Goal: Task Accomplishment & Management: Manage account settings

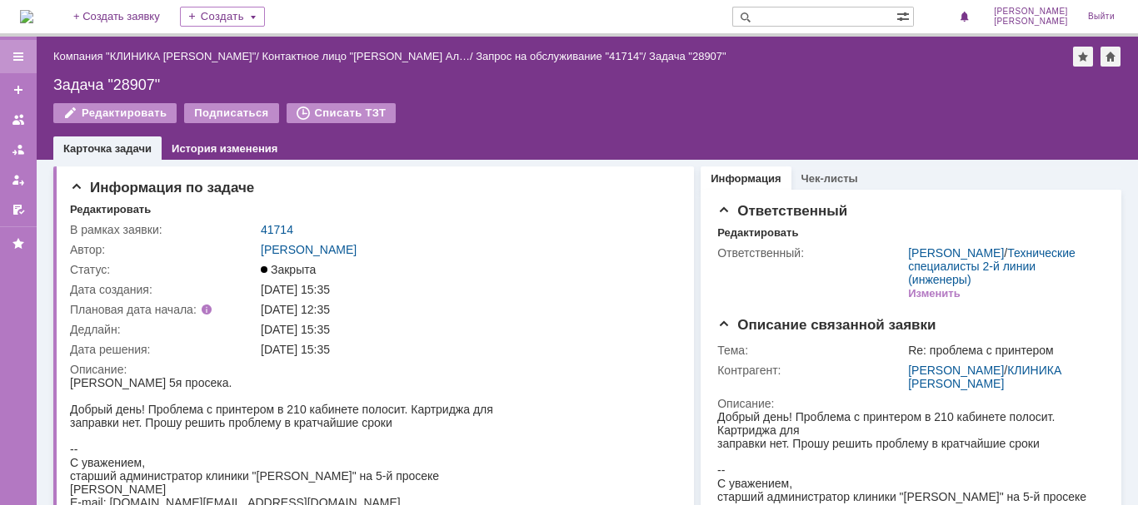
click at [19, 56] on div at bounding box center [18, 56] width 13 height 13
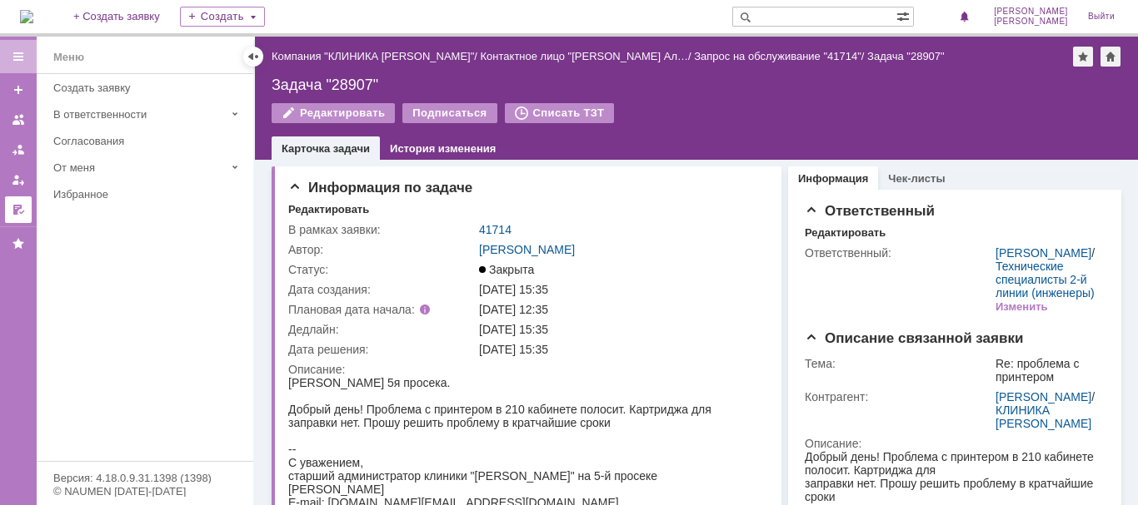
click at [16, 213] on div at bounding box center [18, 209] width 13 height 13
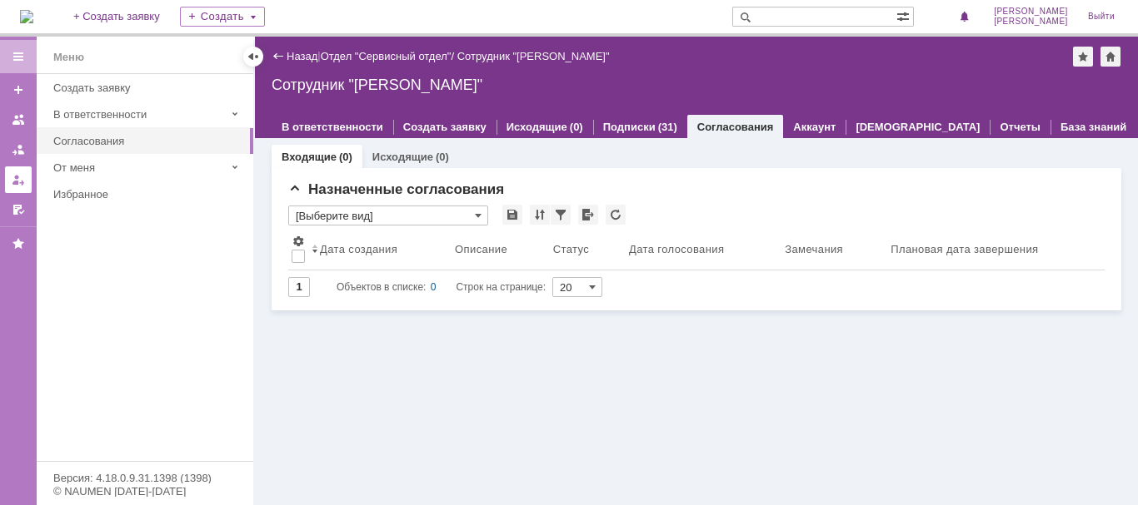
click at [12, 189] on link at bounding box center [18, 180] width 27 height 27
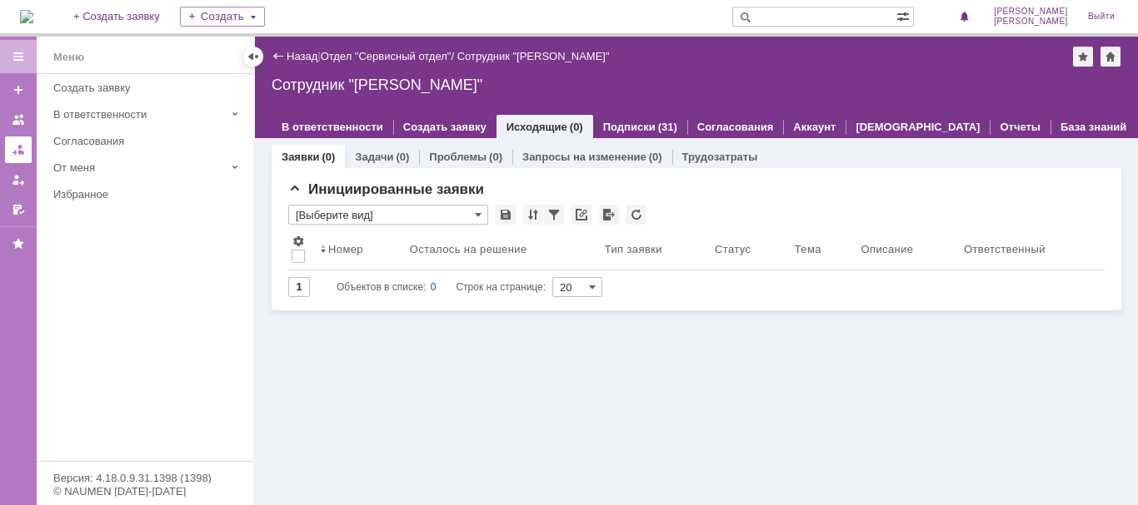
click at [17, 152] on div at bounding box center [18, 149] width 13 height 13
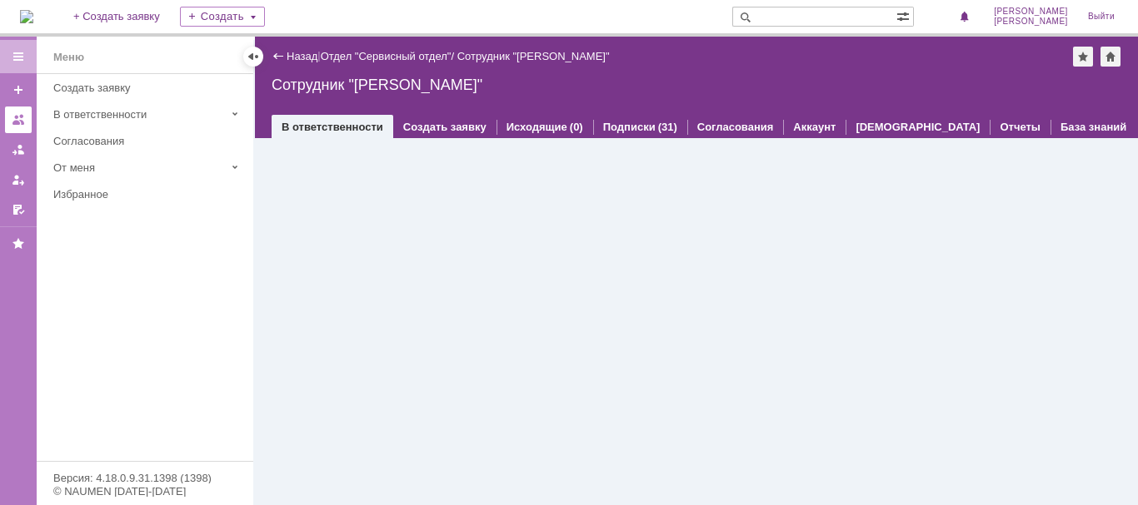
click at [24, 122] on div at bounding box center [18, 119] width 13 height 13
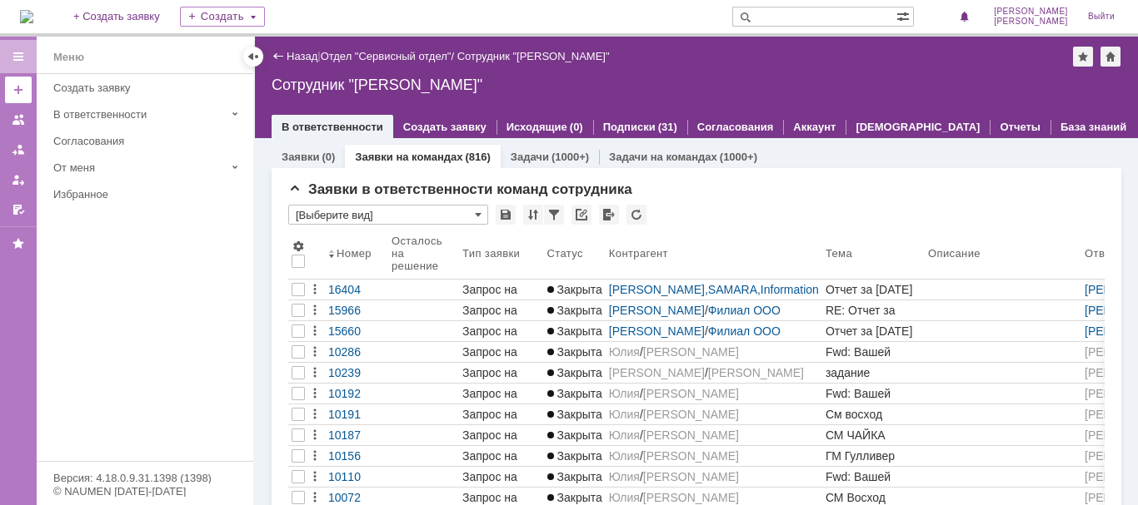
click at [17, 93] on div at bounding box center [18, 89] width 13 height 13
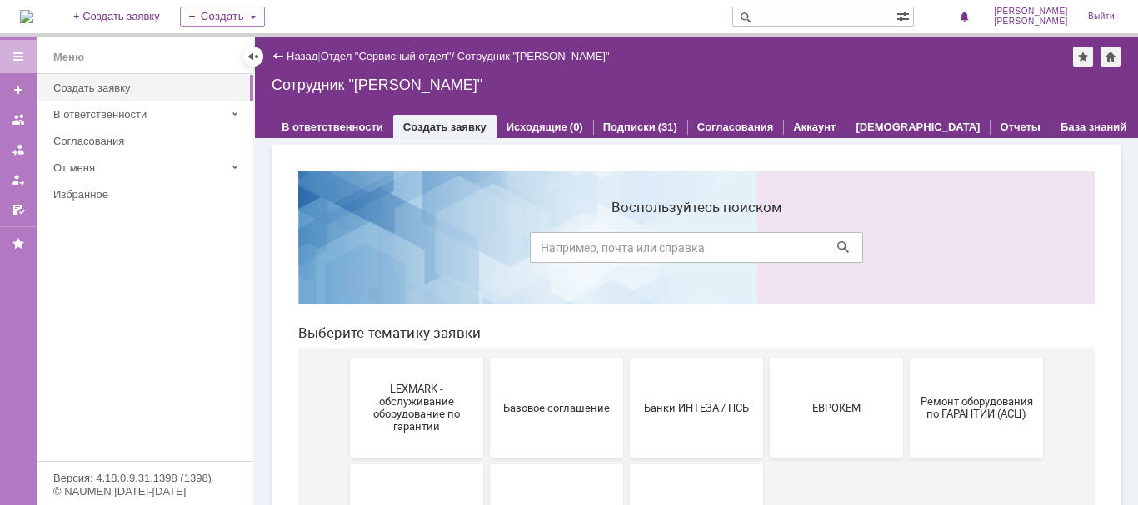
click at [20, 64] on div at bounding box center [18, 56] width 37 height 33
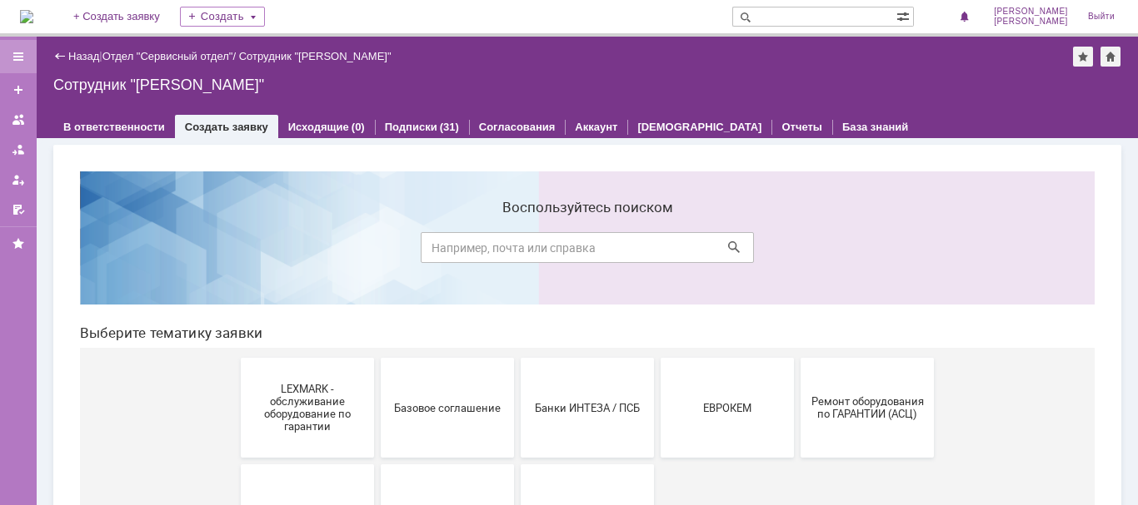
click at [20, 62] on div at bounding box center [18, 56] width 13 height 13
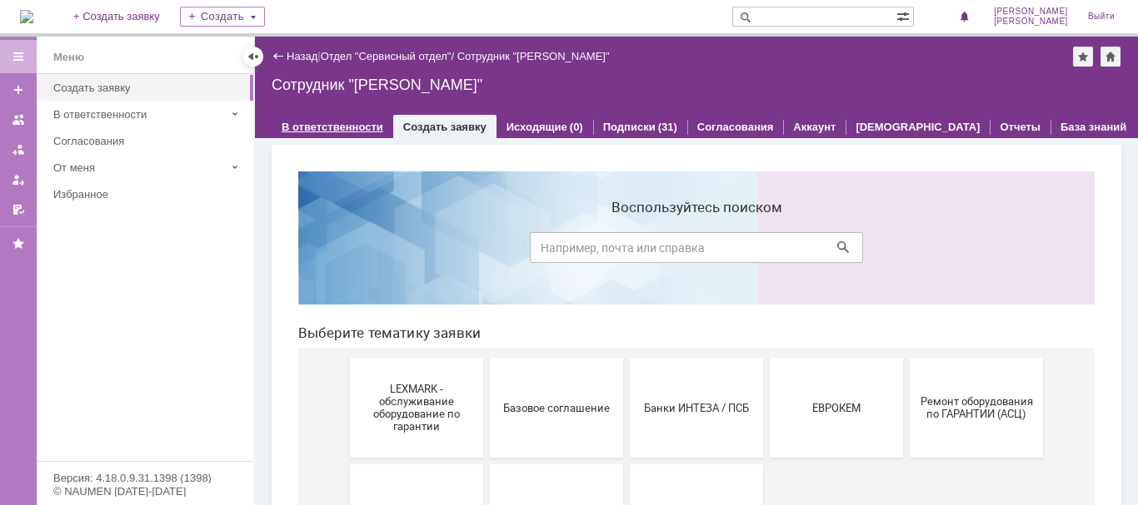
click at [310, 125] on link "В ответственности" at bounding box center [332, 127] width 102 height 12
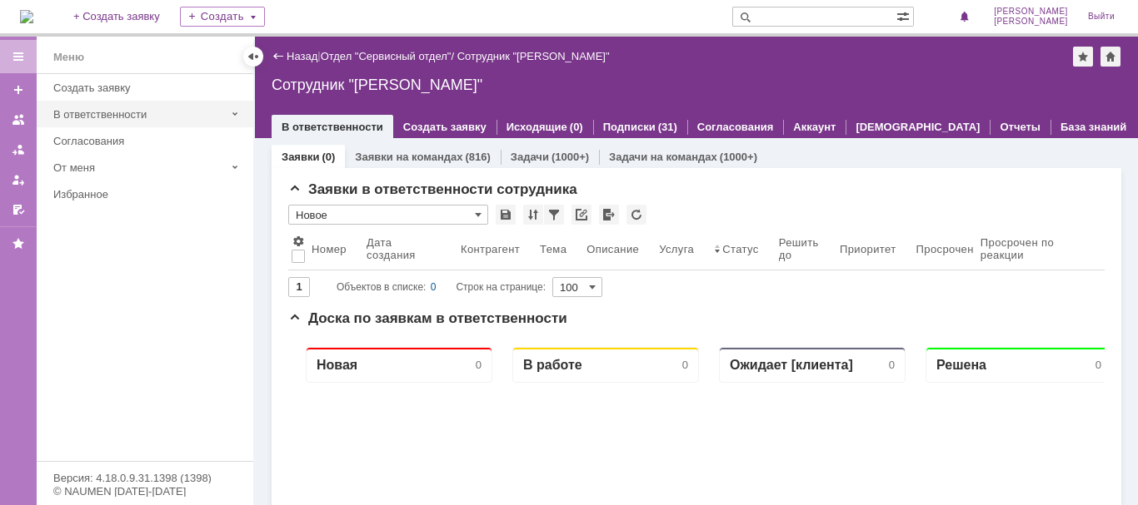
click at [173, 119] on div "В ответственности" at bounding box center [139, 114] width 172 height 12
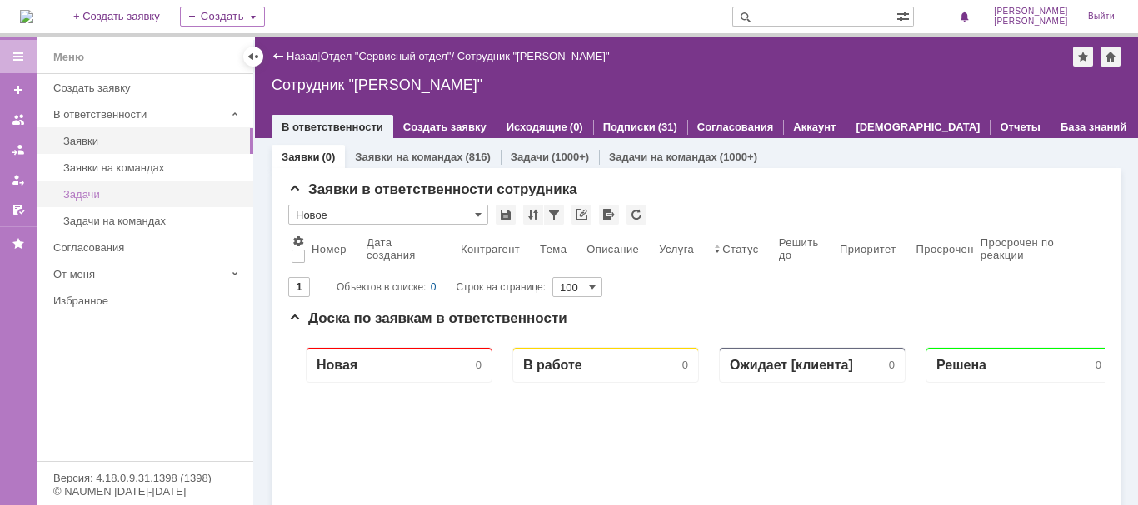
click at [92, 196] on div "Задачи" at bounding box center [153, 194] width 180 height 12
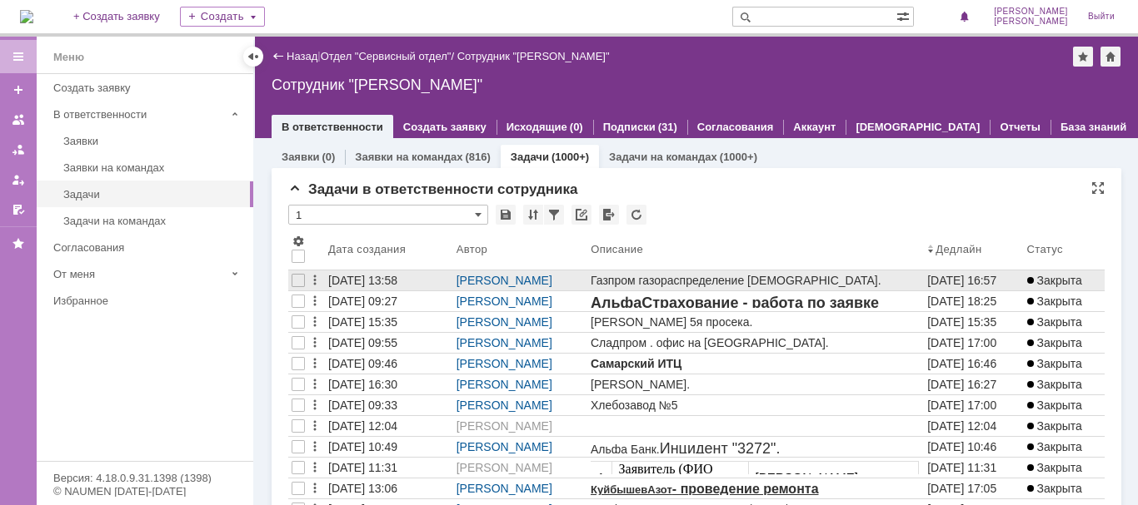
click at [376, 275] on div "27.08.2025 13:58" at bounding box center [362, 280] width 69 height 13
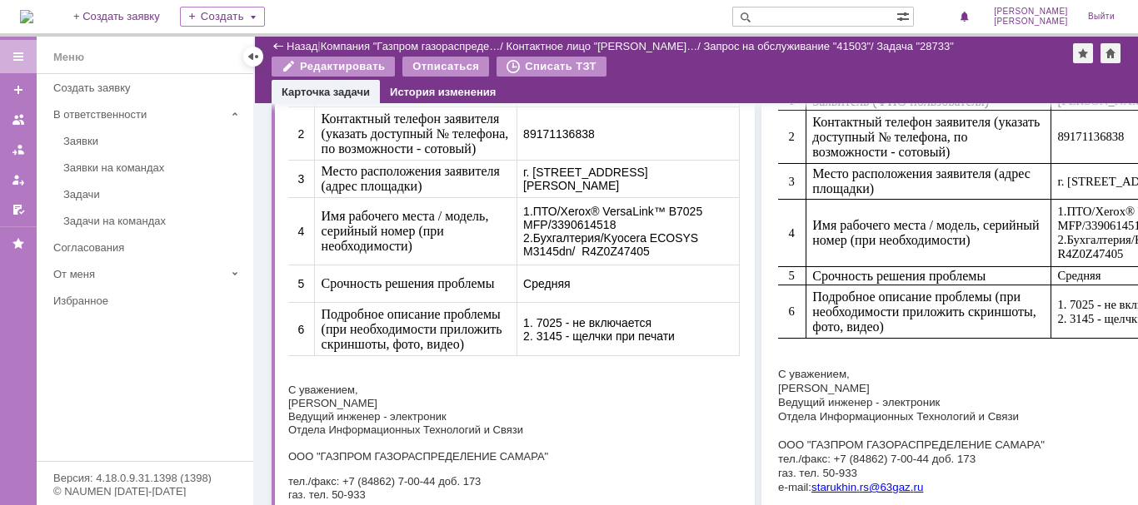
scroll to position [250, 0]
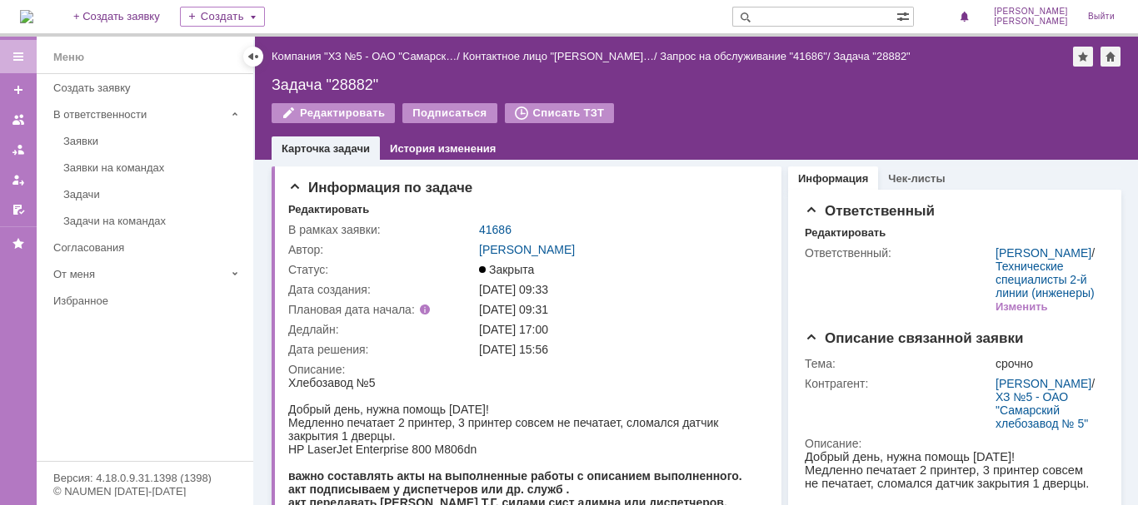
scroll to position [167, 0]
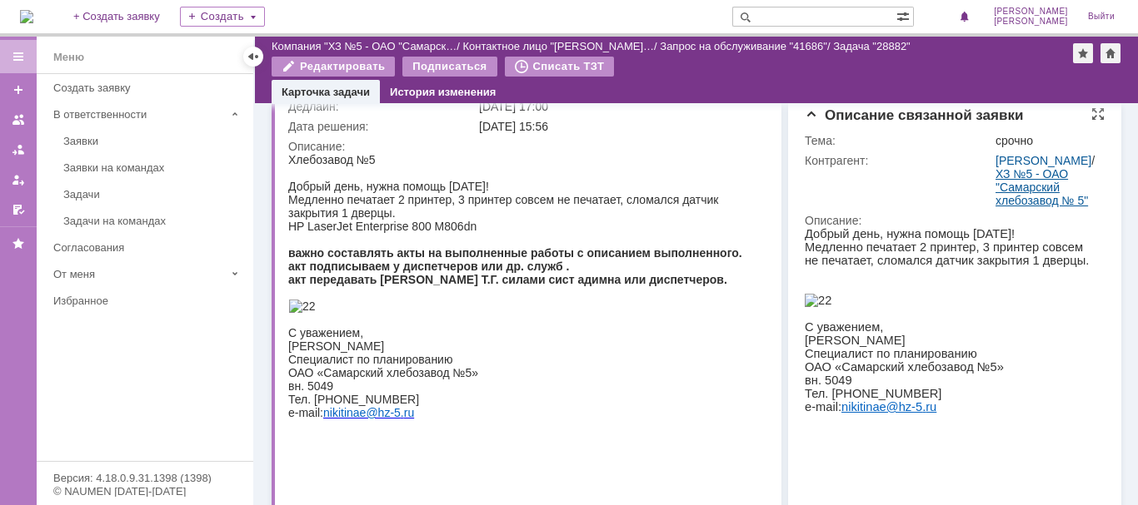
click at [1013, 207] on link "ХЗ №5 - ОАО "Самарский хлебозавод № 5"" at bounding box center [1041, 187] width 92 height 40
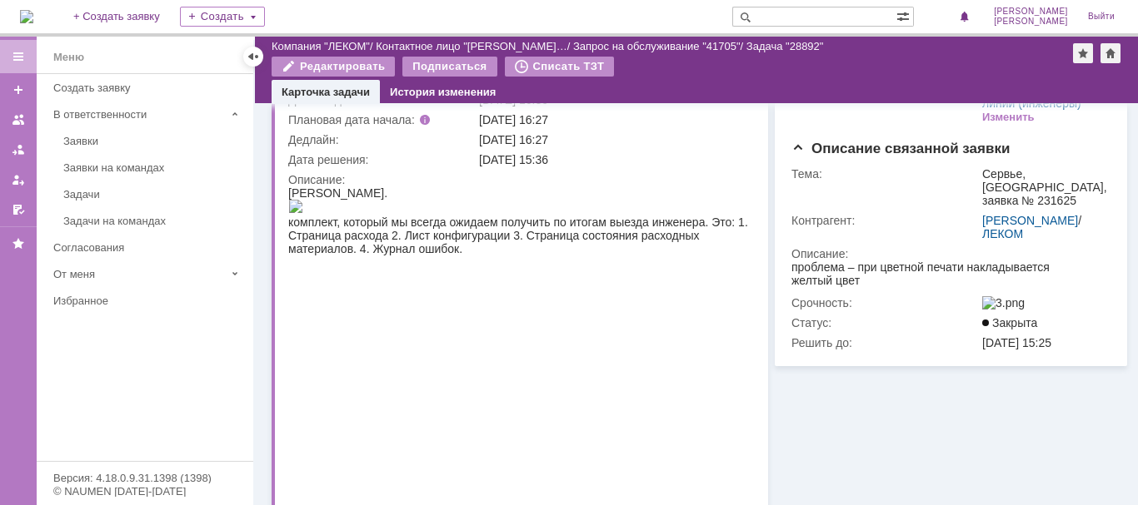
scroll to position [167, 0]
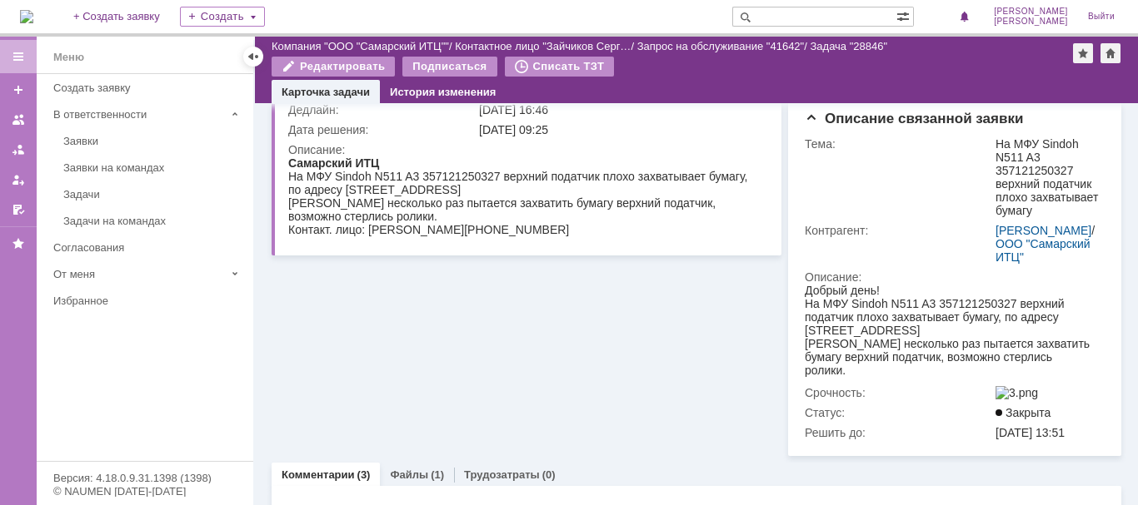
scroll to position [167, 0]
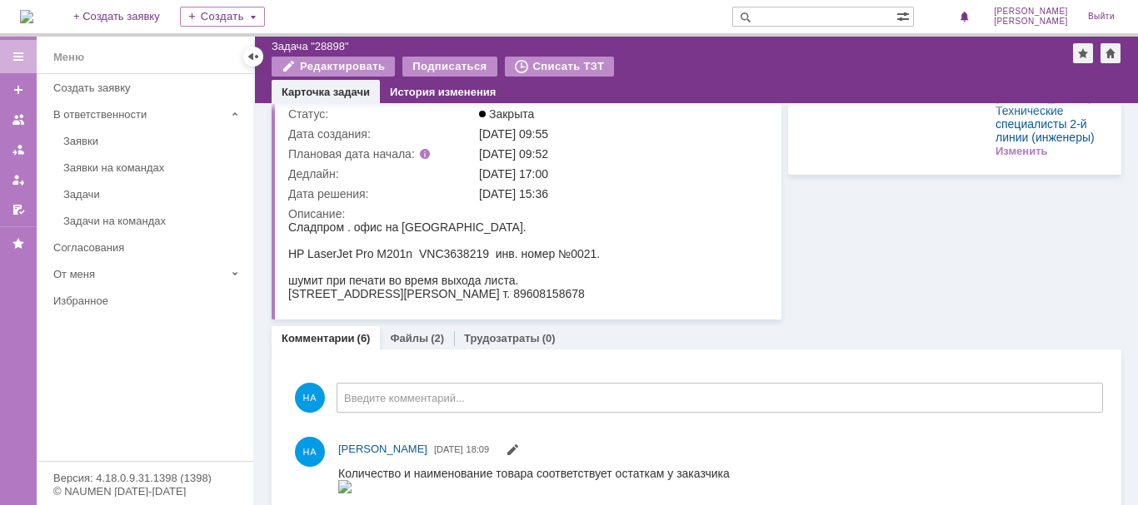
scroll to position [167, 0]
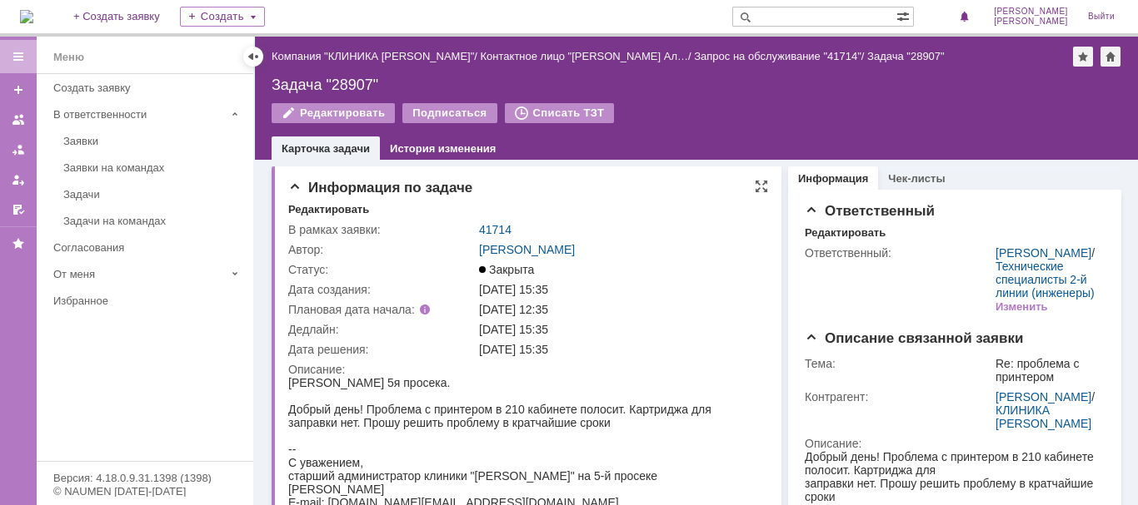
scroll to position [83, 0]
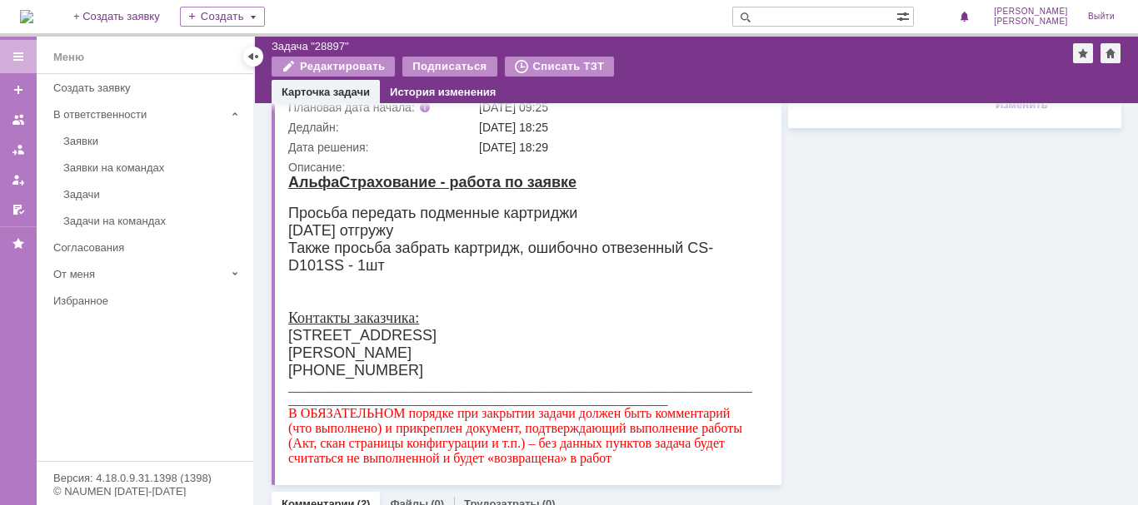
scroll to position [167, 0]
